Goal: Task Accomplishment & Management: Manage account settings

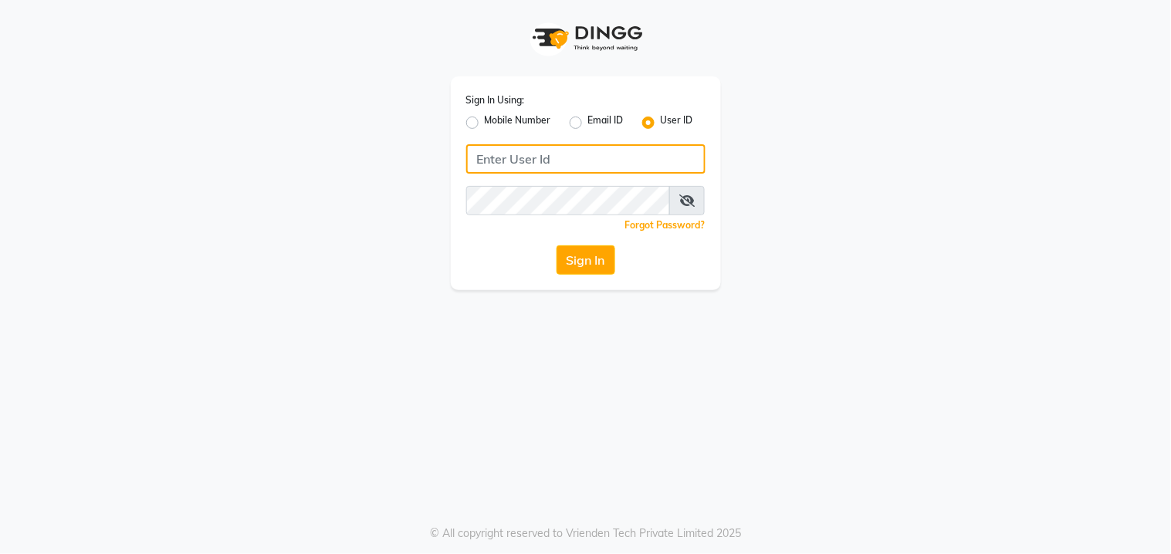
type input "8530086780"
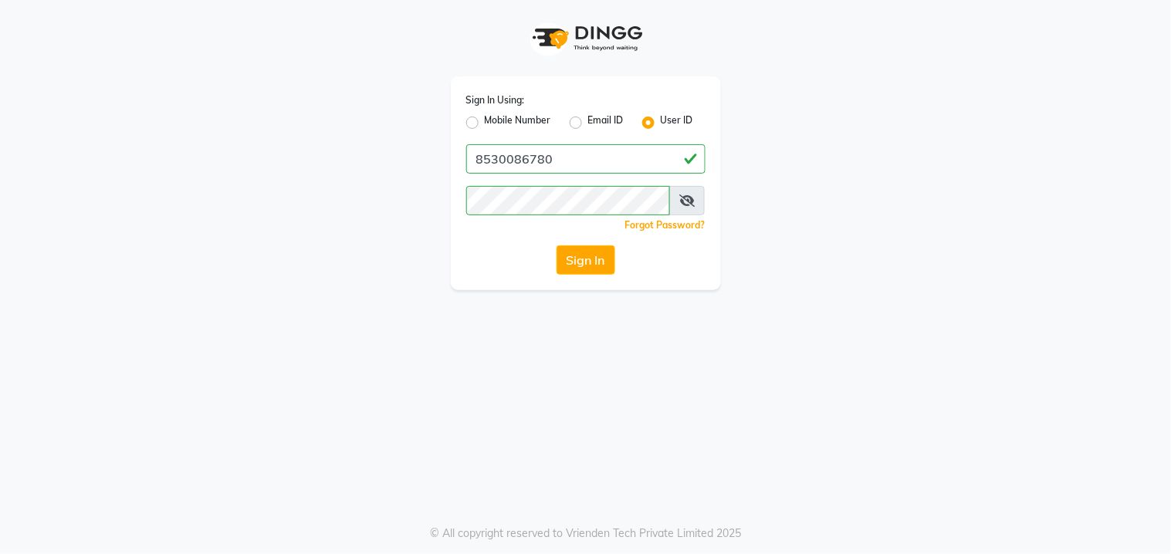
click at [485, 125] on label "Mobile Number" at bounding box center [518, 122] width 66 height 19
click at [485, 123] on input "Mobile Number" at bounding box center [490, 118] width 10 height 10
radio input "true"
radio input "false"
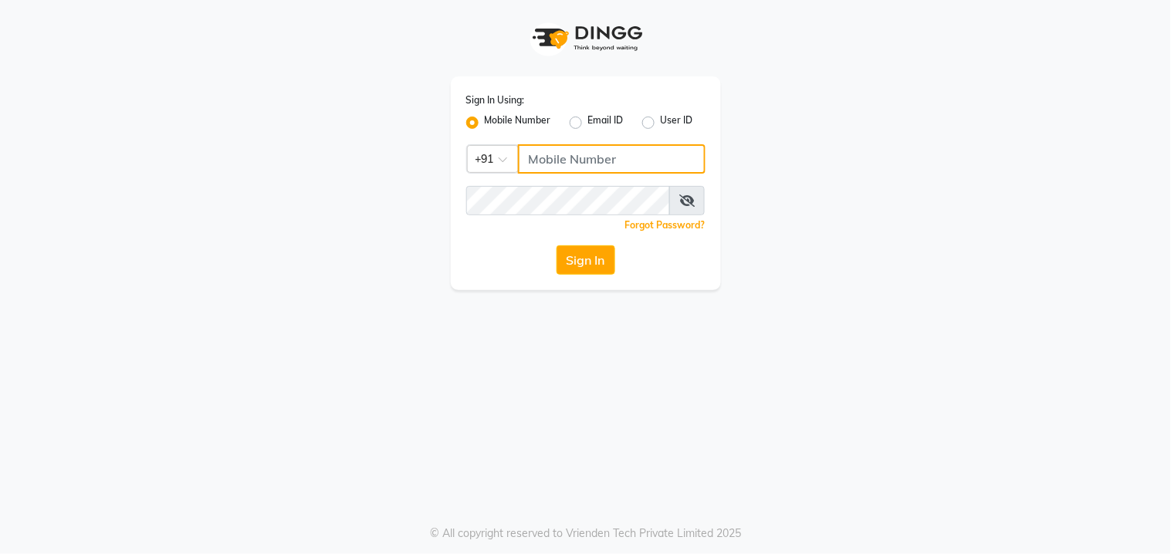
click at [549, 163] on input "Username" at bounding box center [612, 158] width 188 height 29
type input "8530086780"
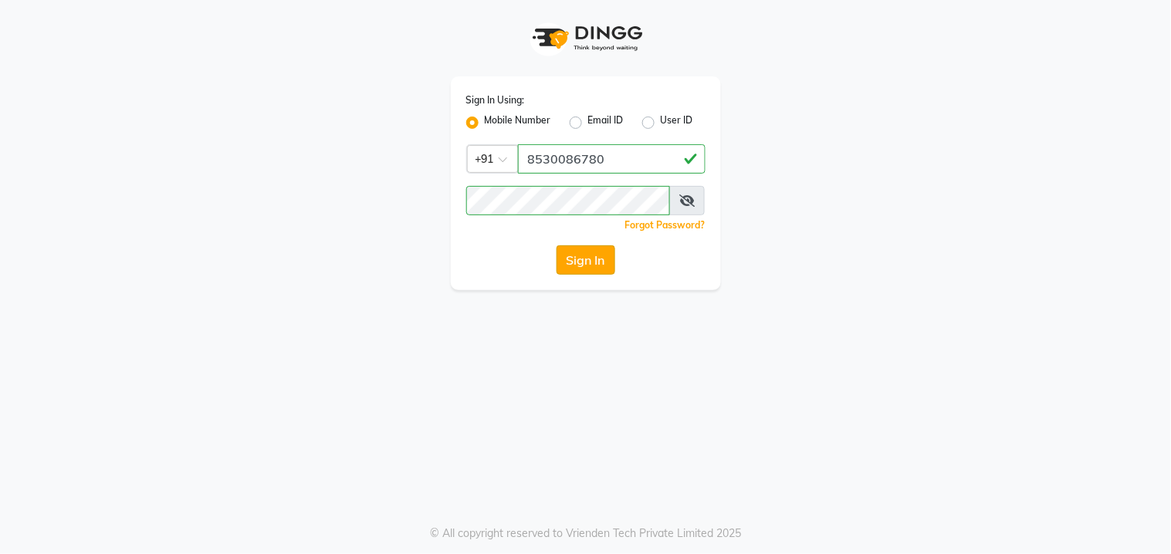
click at [607, 256] on button "Sign In" at bounding box center [585, 259] width 59 height 29
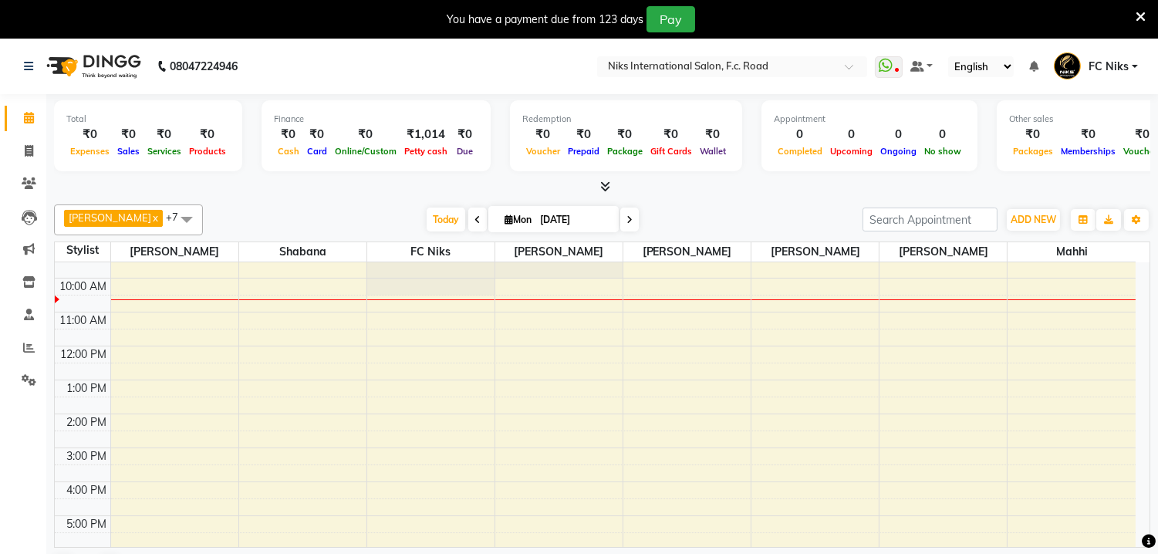
scroll to position [26, 0]
